Goal: Information Seeking & Learning: Find specific fact

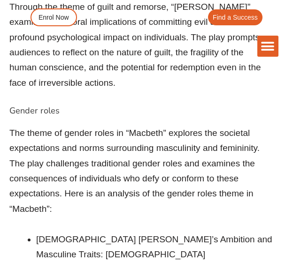
scroll to position [14793, 0]
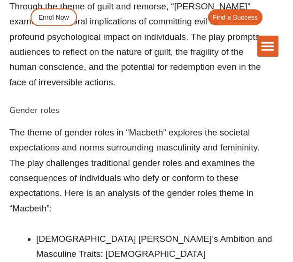
drag, startPoint x: 220, startPoint y: 72, endPoint x: 37, endPoint y: 67, distance: 182.5
copy li "“Fair is foul, and foul is fair.” (Act 1, Scene 1)"
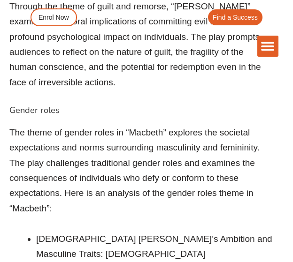
drag, startPoint x: 135, startPoint y: 99, endPoint x: 34, endPoint y: 87, distance: 101.5
copy li "“Look like the innocent flower, but be the serpent under it.” (Act 1, Scene 5)"
drag, startPoint x: 99, startPoint y: 128, endPoint x: 30, endPoint y: 108, distance: 71.6
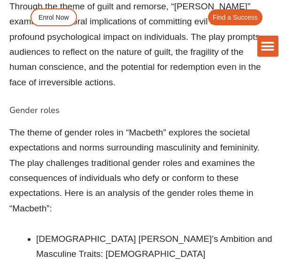
copy li "“False face must hide what the false heart doth know.” (Act 1, Scene 7)"
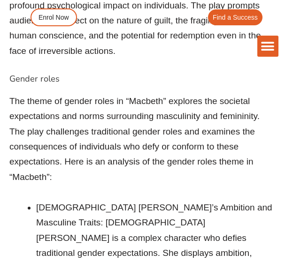
scroll to position [14825, 0]
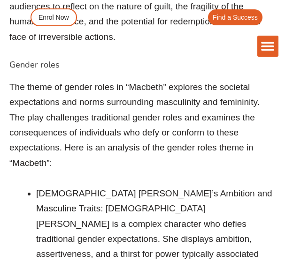
scroll to position [14839, 0]
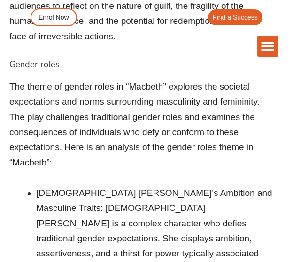
drag, startPoint x: 165, startPoint y: 188, endPoint x: 36, endPoint y: 172, distance: 130.5
drag, startPoint x: 144, startPoint y: 156, endPoint x: 38, endPoint y: 144, distance: 106.8
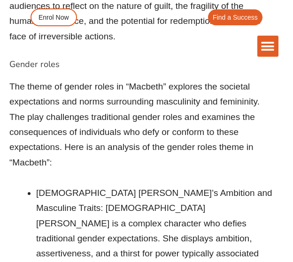
copy li "“Stars, hide your fires; let not light see my black and deep desires.” (Act 1, …"
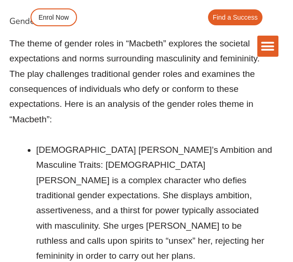
drag, startPoint x: 42, startPoint y: 144, endPoint x: 32, endPoint y: 154, distance: 14.6
copy li "“To show an unfelt sorrow is an office which the false man does easy.” (Act 2, …"
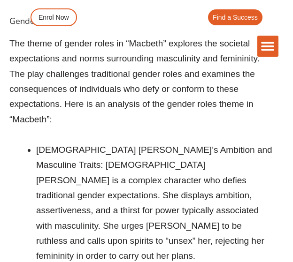
drag, startPoint x: 152, startPoint y: 174, endPoint x: 104, endPoint y: 163, distance: 49.6
drag, startPoint x: 41, startPoint y: 157, endPoint x: 79, endPoint y: 168, distance: 39.6
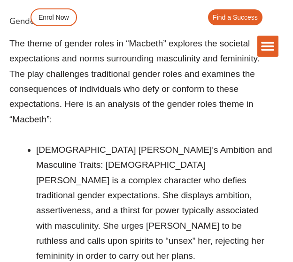
copy li "To show an unfelt sorrow is an office which the false man does easy."
